Goal: Find specific page/section: Find specific page/section

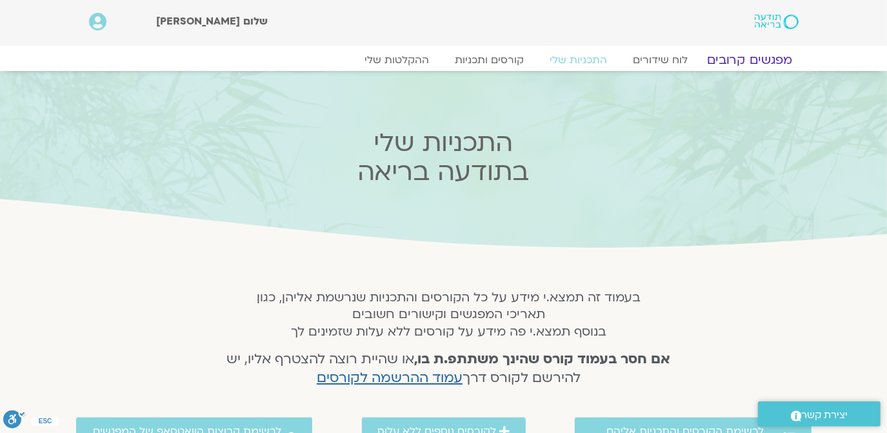
click at [750, 59] on link "מפגשים קרובים" at bounding box center [749, 59] width 117 height 15
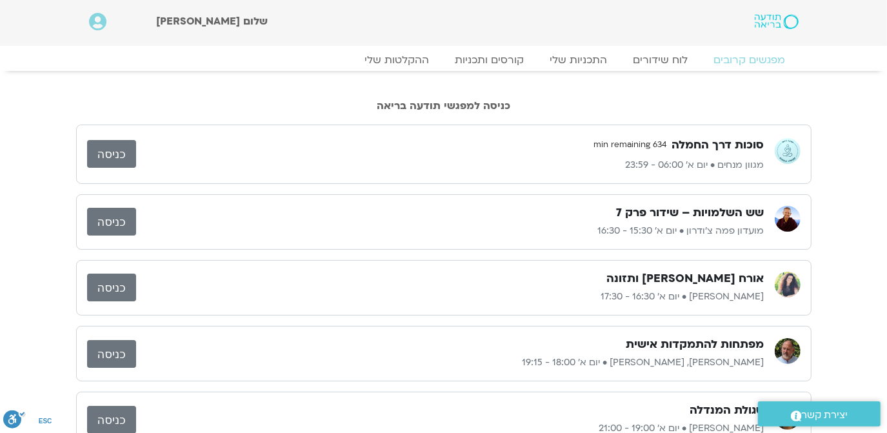
click at [108, 287] on link "כניסה" at bounding box center [111, 287] width 49 height 28
